Goal: Information Seeking & Learning: Compare options

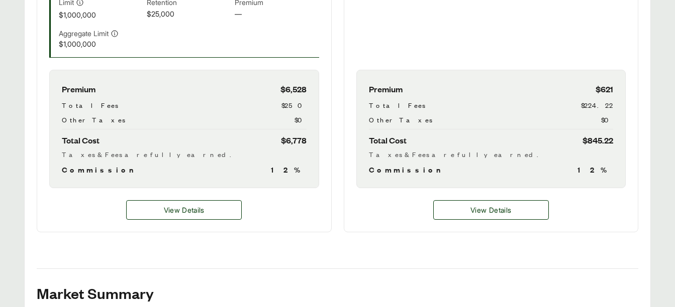
scroll to position [469, 0]
click at [473, 208] on span "View Details" at bounding box center [490, 209] width 41 height 11
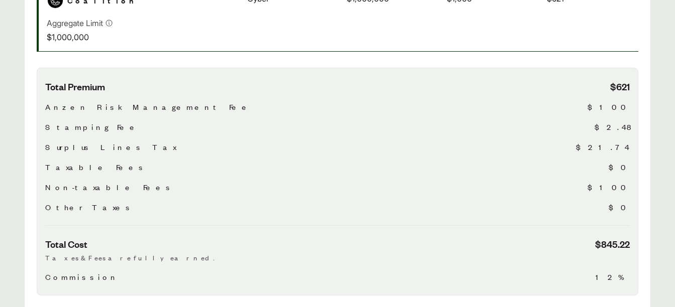
scroll to position [304, 0]
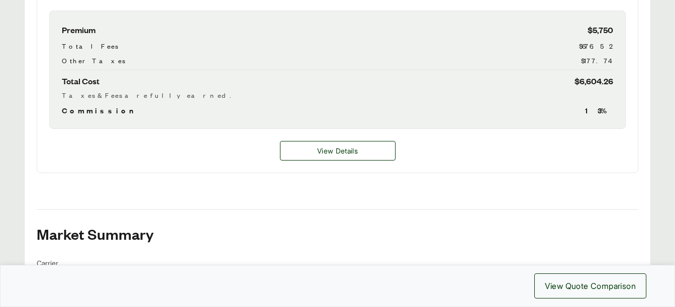
scroll to position [487, 0]
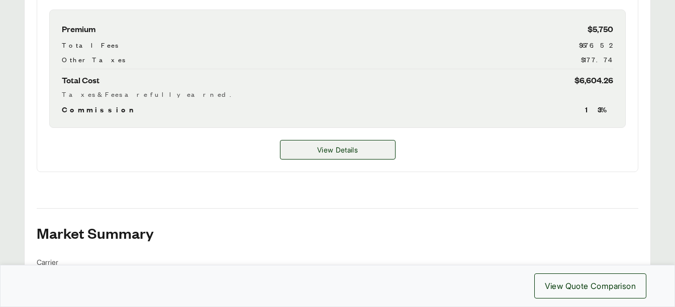
click at [347, 147] on span "View Details" at bounding box center [337, 150] width 41 height 11
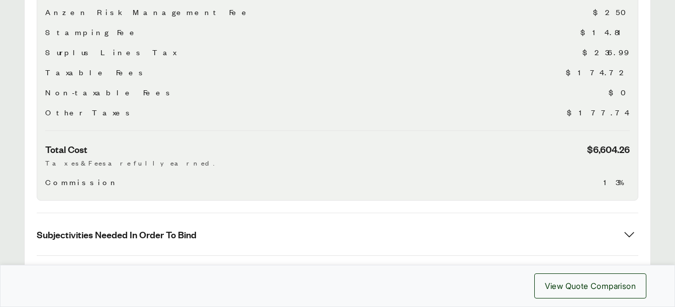
scroll to position [354, 0]
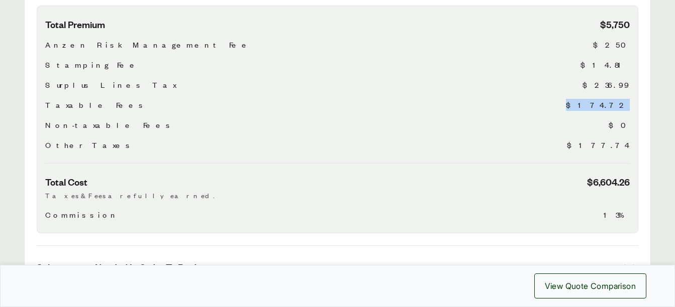
drag, startPoint x: 608, startPoint y: 93, endPoint x: 633, endPoint y: 92, distance: 24.6
click at [633, 92] on div "Total Premium $5,750 Anzen Risk Management Fee $250 Stamping Fee $14.81 Surplus…" at bounding box center [337, 120] width 601 height 228
click at [496, 119] on div "Non-taxable Fees $0" at bounding box center [337, 125] width 584 height 12
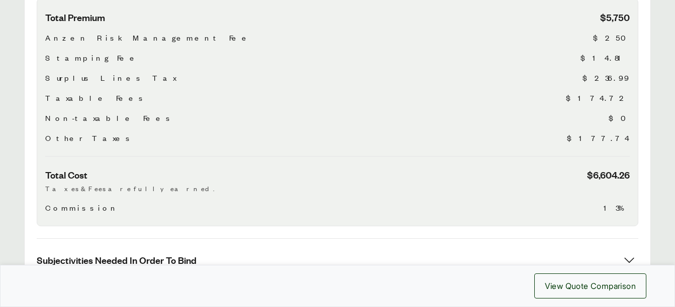
scroll to position [361, 0]
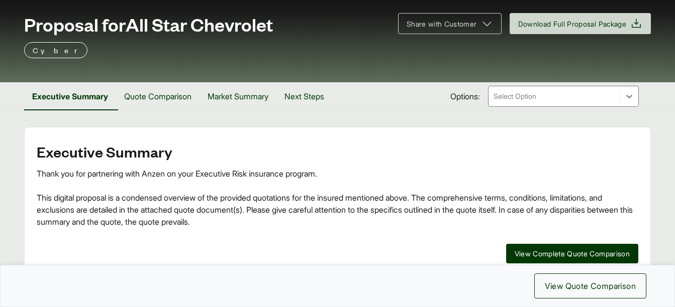
scroll to position [54, 0]
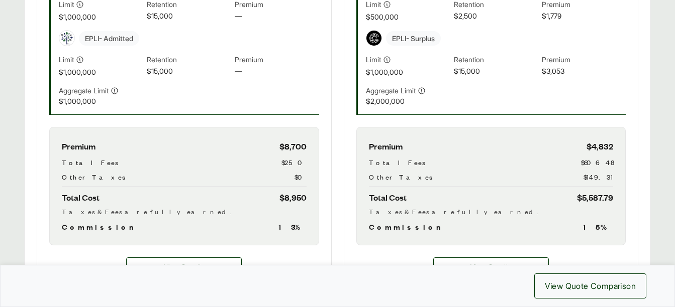
scroll to position [456, 0]
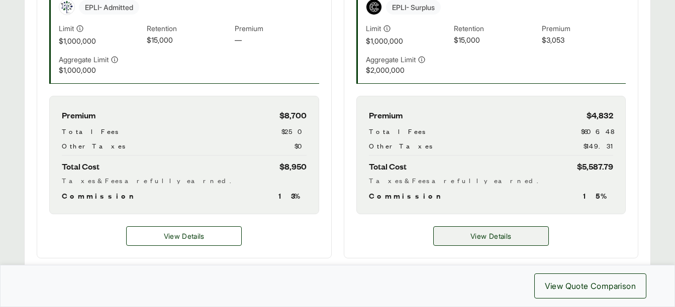
click at [501, 240] on span "View Details" at bounding box center [490, 236] width 41 height 11
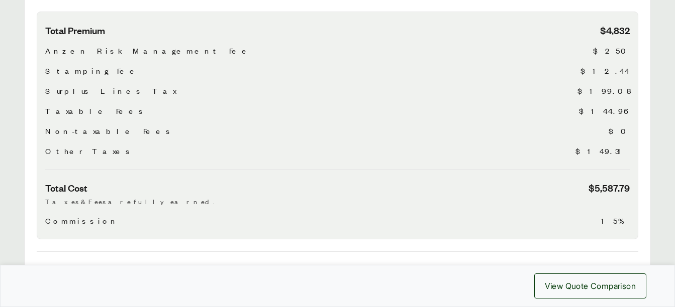
scroll to position [407, 0]
